Goal: Navigation & Orientation: Find specific page/section

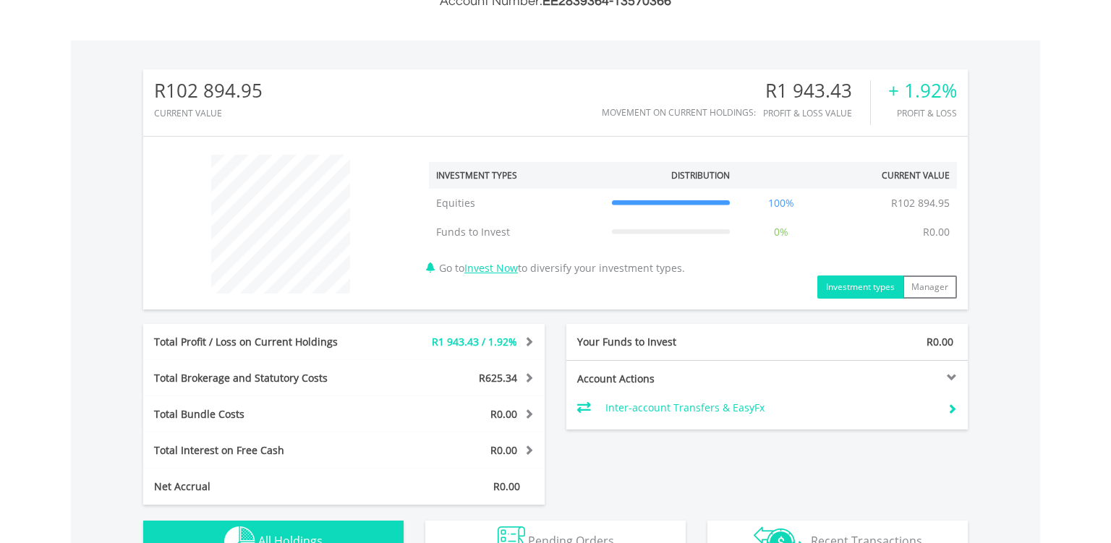
scroll to position [406, 0]
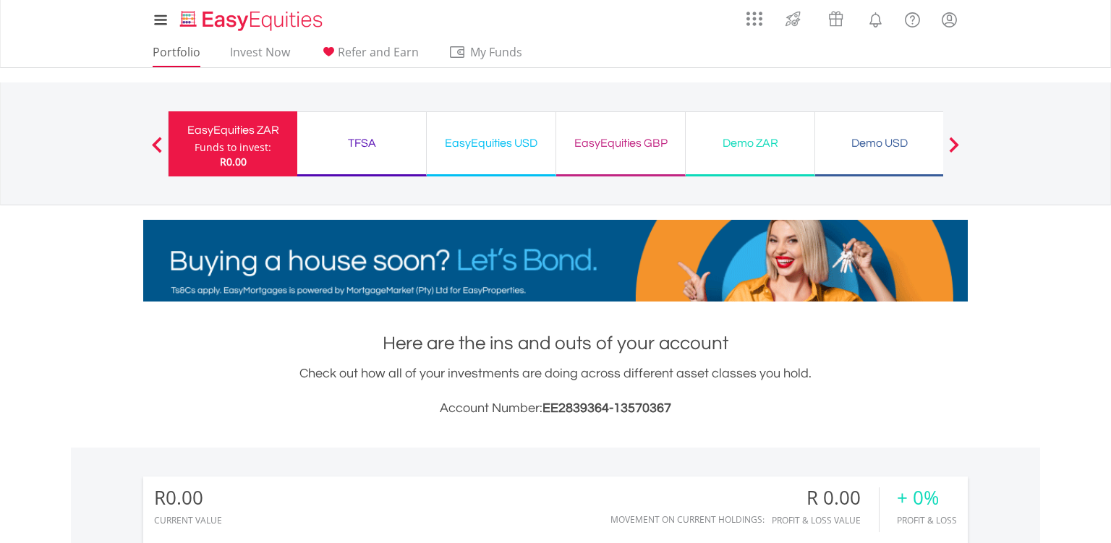
scroll to position [139, 275]
click at [186, 54] on link "Portfolio" at bounding box center [176, 56] width 59 height 22
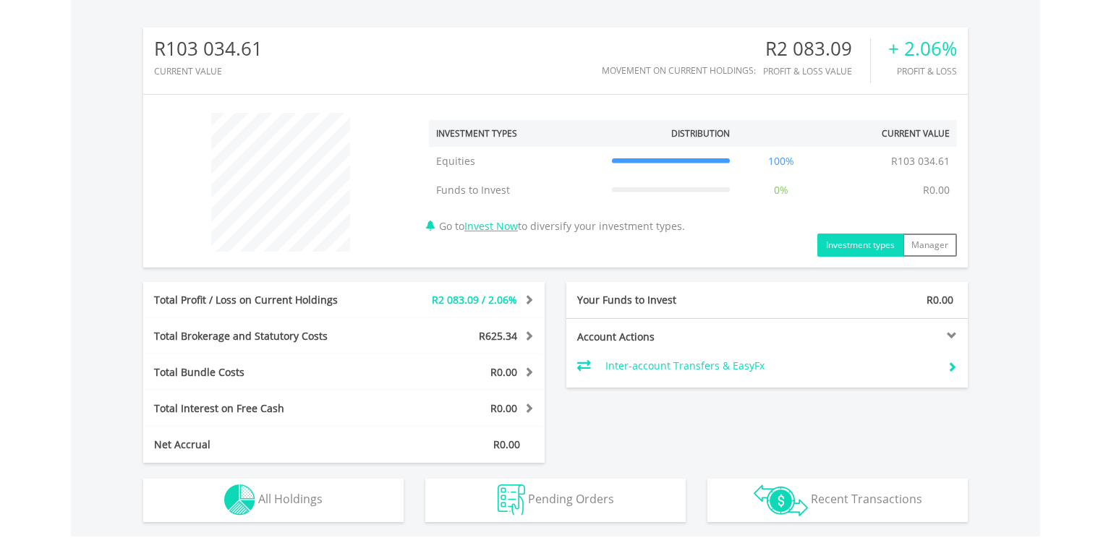
scroll to position [678, 0]
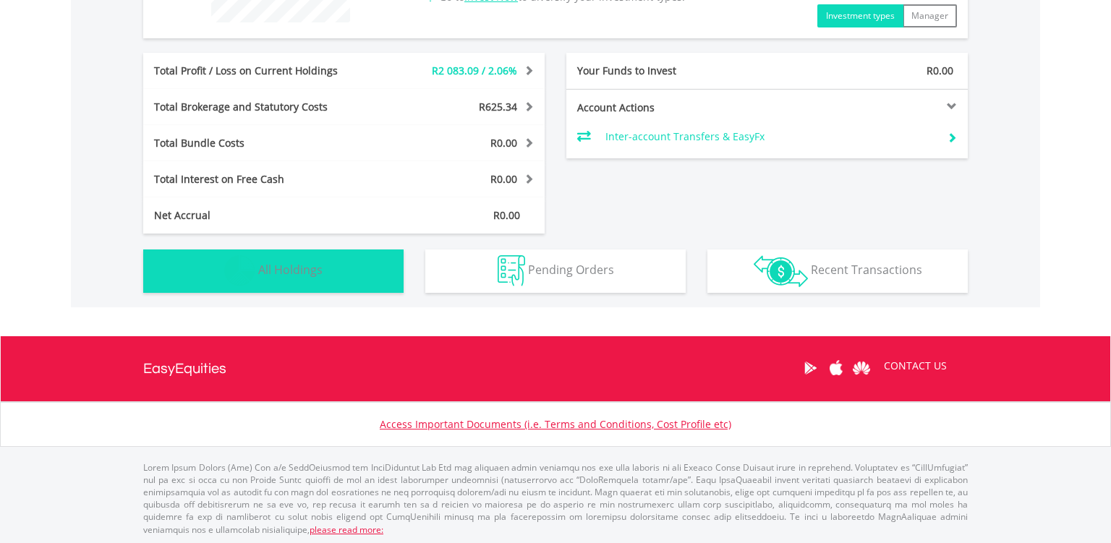
click at [342, 266] on button "Holdings All Holdings" at bounding box center [273, 270] width 260 height 43
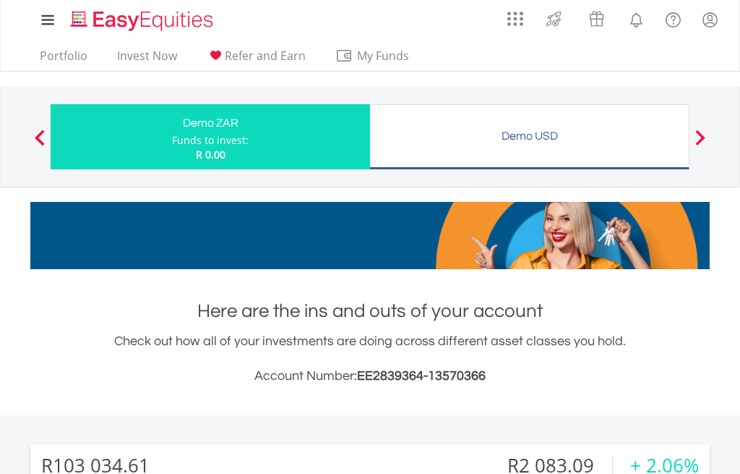
scroll to position [722848, 722761]
